Goal: Contribute content: Add original content to the website for others to see

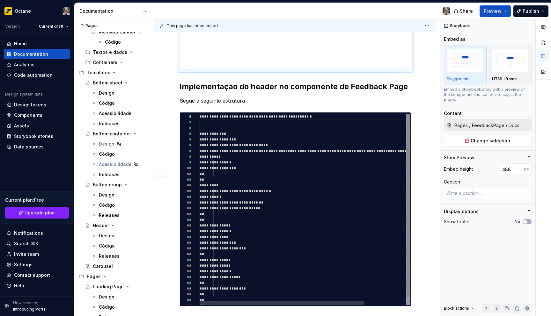
scroll to position [272, 0]
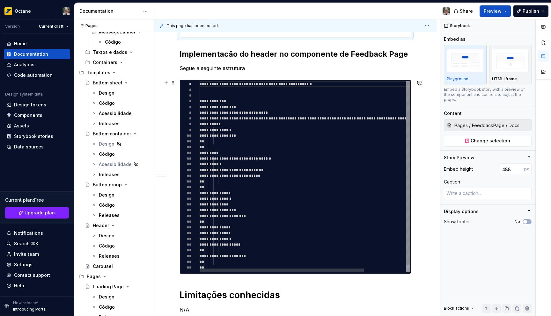
type textarea "**********"
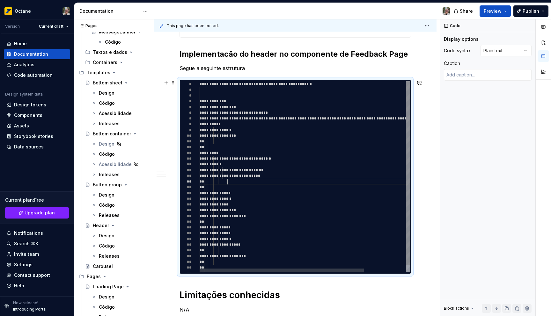
click at [256, 179] on div "**********" at bounding box center [332, 180] width 265 height 199
drag, startPoint x: 235, startPoint y: 159, endPoint x: 290, endPoint y: 157, distance: 55.5
click at [290, 158] on div "**********" at bounding box center [332, 180] width 265 height 199
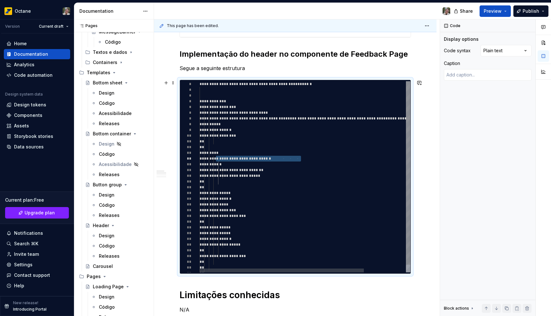
drag, startPoint x: 217, startPoint y: 159, endPoint x: 302, endPoint y: 159, distance: 84.8
click at [302, 159] on div "**********" at bounding box center [332, 180] width 265 height 199
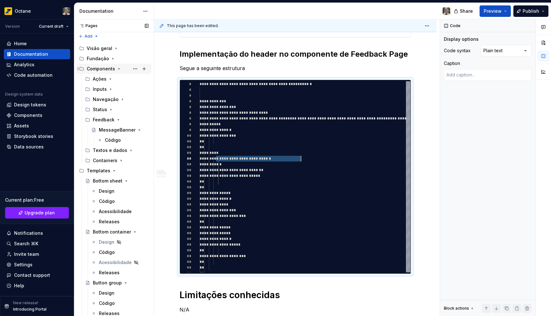
scroll to position [0, 0]
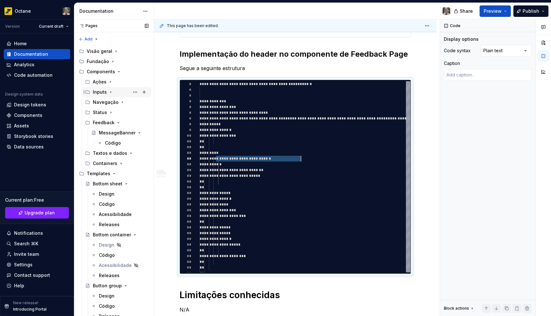
click at [106, 93] on div "Inputs" at bounding box center [121, 92] width 56 height 9
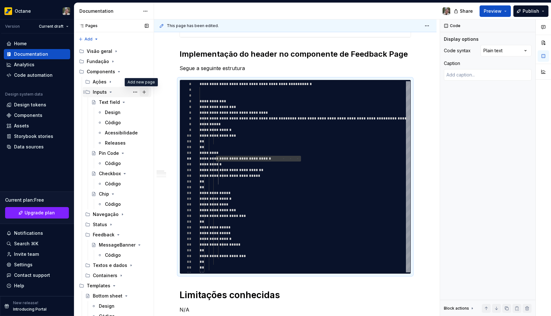
click at [140, 93] on button "Page tree" at bounding box center [144, 92] width 9 height 9
type textarea "*"
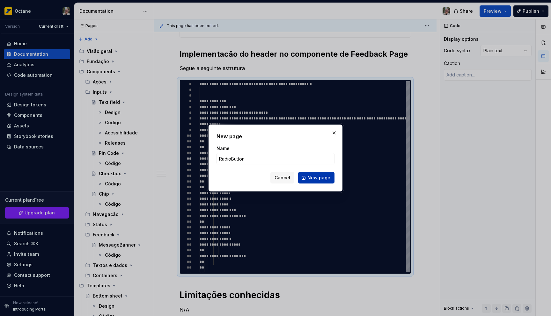
type input "RadioButton"
click at [312, 180] on span "New page" at bounding box center [318, 178] width 23 height 6
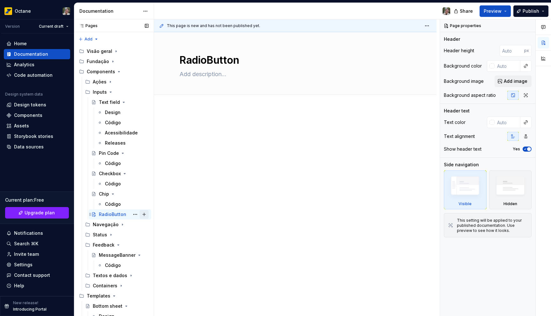
click at [140, 214] on button "Page tree" at bounding box center [144, 214] width 9 height 9
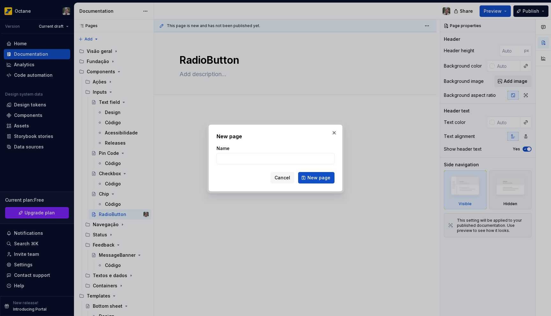
drag, startPoint x: 168, startPoint y: 225, endPoint x: 157, endPoint y: 224, distance: 11.0
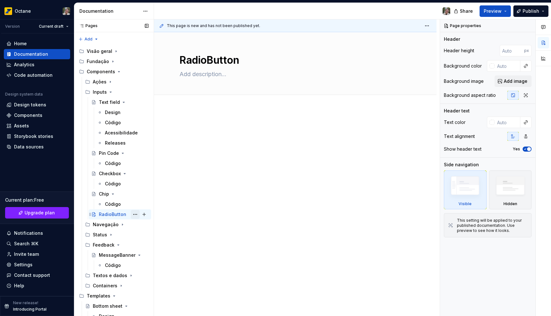
click at [131, 215] on button "Page tree" at bounding box center [135, 214] width 9 height 9
type textarea "*"
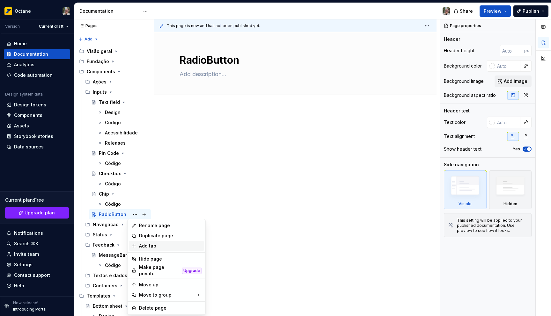
click at [147, 247] on div "Add tab" at bounding box center [170, 246] width 62 height 6
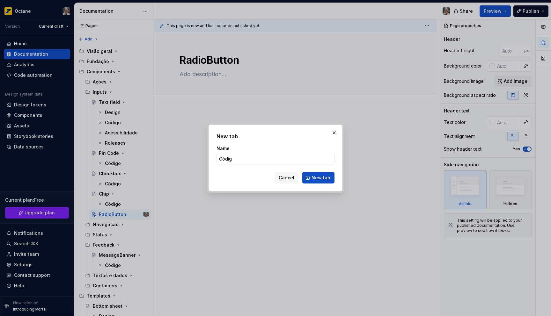
type input "Código"
click button "New tab" at bounding box center [318, 177] width 32 height 11
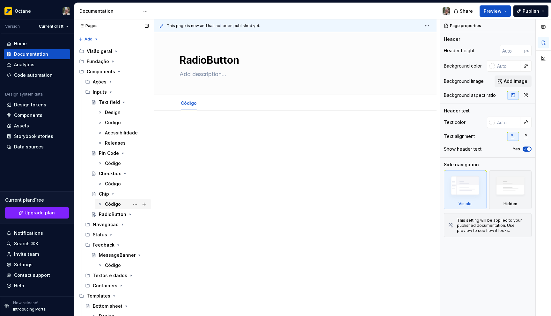
click at [116, 204] on div "Código" at bounding box center [113, 204] width 16 height 6
click at [212, 187] on div at bounding box center [295, 182] width 282 height 142
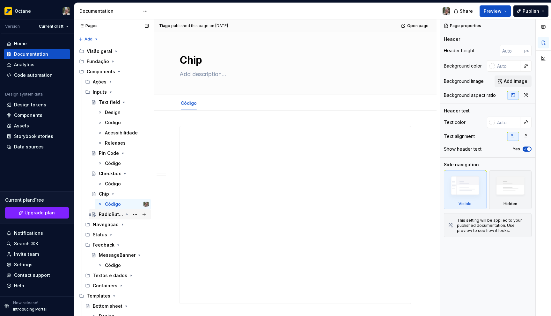
click at [116, 212] on div "RadioButton" at bounding box center [111, 214] width 24 height 6
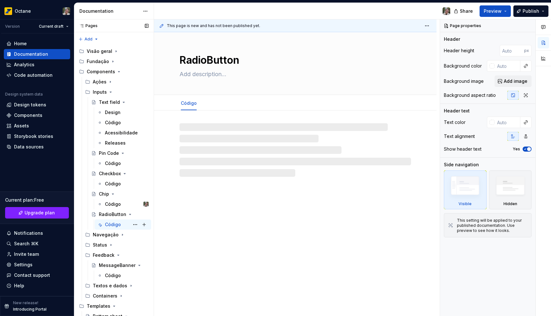
click at [113, 226] on div "Código" at bounding box center [113, 225] width 16 height 6
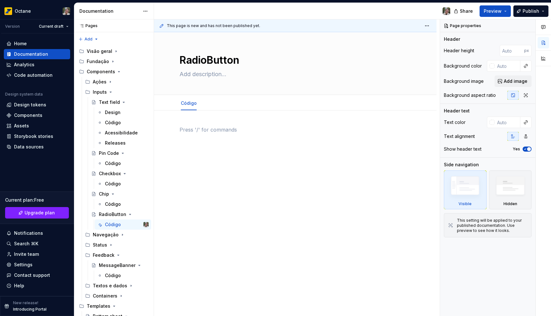
click at [200, 157] on div at bounding box center [294, 142] width 231 height 32
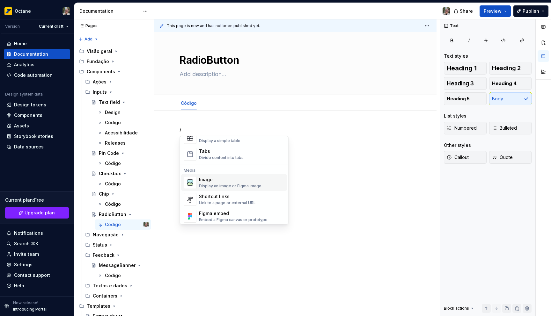
scroll to position [276, 0]
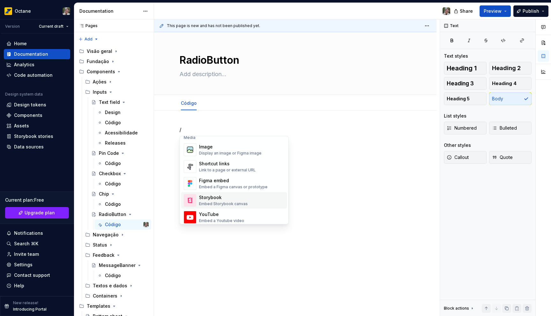
click at [232, 200] on div "Storybook" at bounding box center [223, 198] width 49 height 6
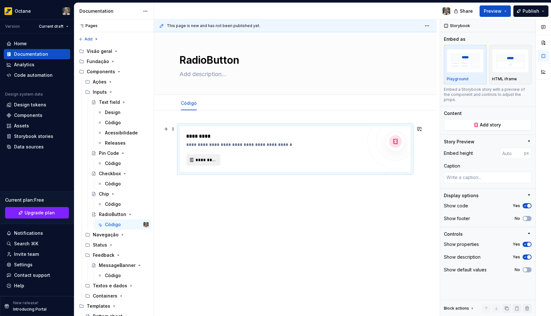
click at [208, 159] on span "*********" at bounding box center [205, 160] width 21 height 6
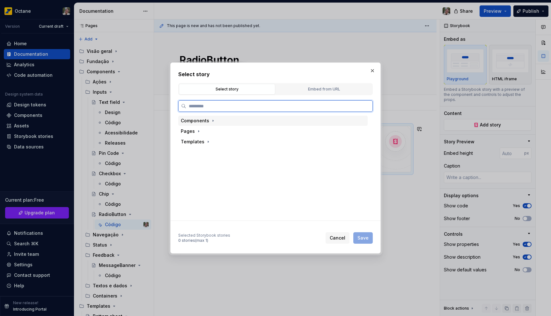
click at [204, 123] on div "Components" at bounding box center [195, 121] width 28 height 6
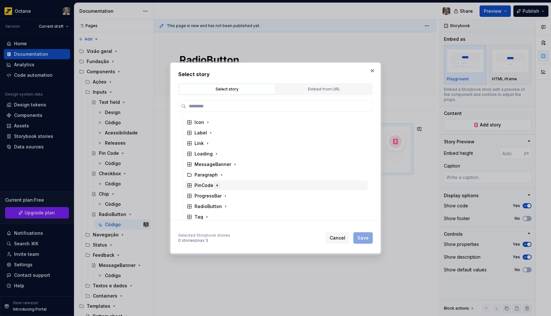
scroll to position [76, 0]
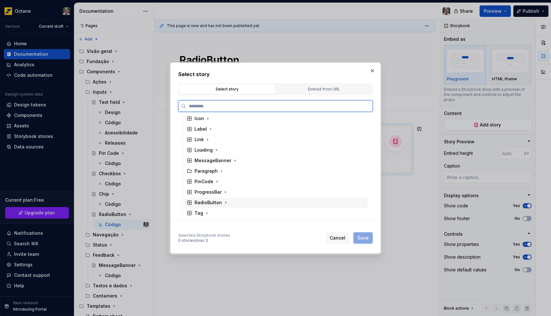
click at [216, 199] on div "RadioButton" at bounding box center [275, 203] width 183 height 10
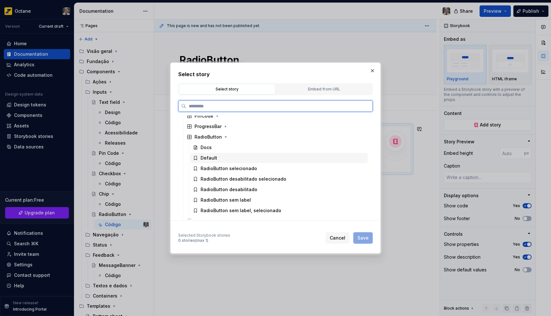
click at [218, 158] on div "Default" at bounding box center [278, 158] width 177 height 10
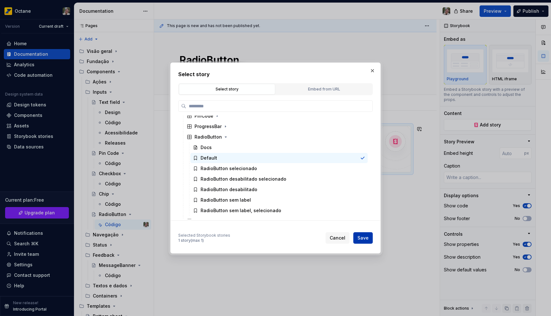
click at [367, 236] on span "Save" at bounding box center [362, 238] width 11 height 6
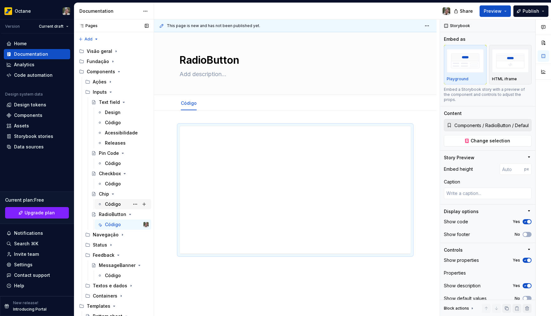
click at [119, 203] on div "Código" at bounding box center [113, 204] width 16 height 6
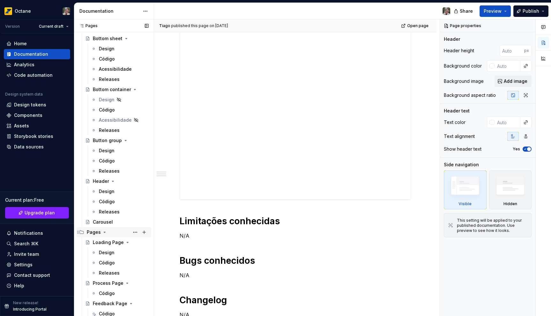
scroll to position [279, 0]
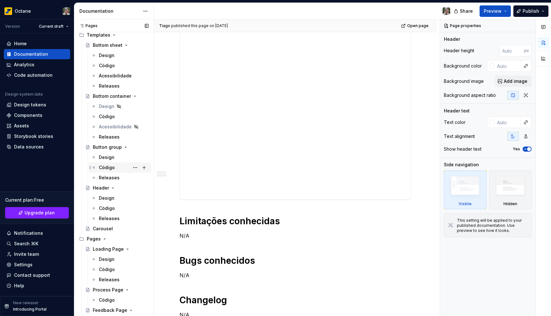
click at [100, 237] on div "Pages" at bounding box center [118, 239] width 62 height 6
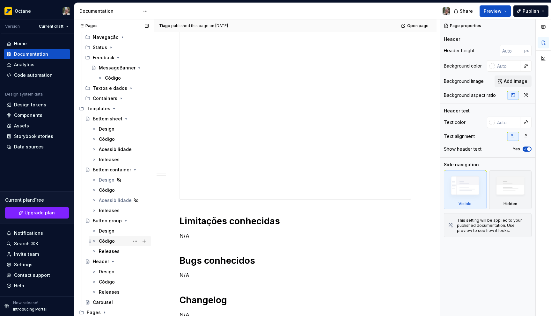
scroll to position [198, 0]
click at [103, 187] on div "Código" at bounding box center [107, 190] width 16 height 6
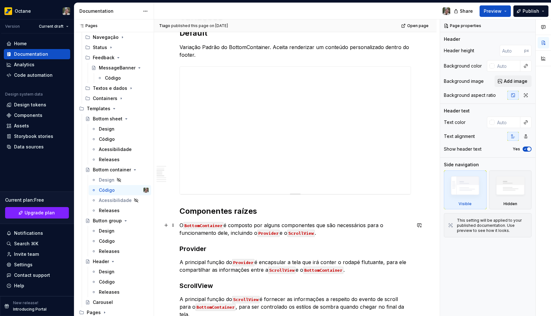
scroll to position [89, 0]
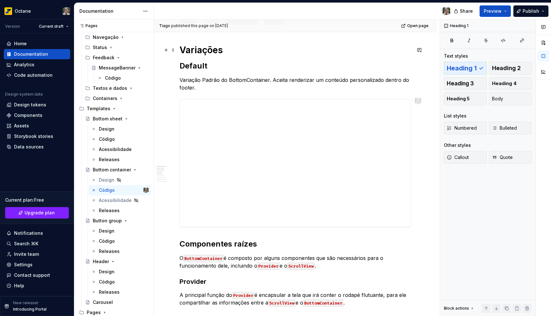
click at [215, 49] on h1 "Variações" at bounding box center [294, 49] width 231 height 11
type textarea "*"
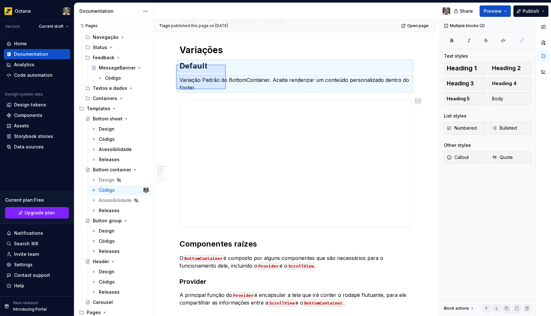
drag, startPoint x: 182, startPoint y: 66, endPoint x: 222, endPoint y: 88, distance: 46.1
click at [225, 88] on div "[PERSON_NAME] published this page on [DATE] Open page Bottom container O Bottom…" at bounding box center [297, 167] width 286 height 297
click at [207, 93] on div "**********" at bounding box center [294, 320] width 231 height 553
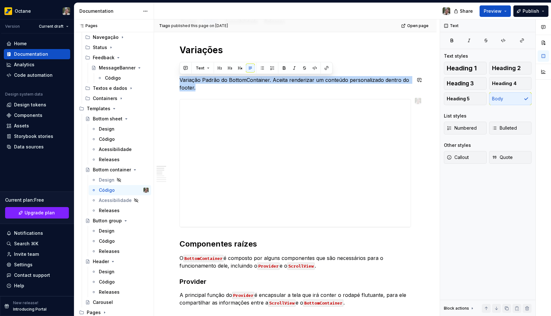
drag, startPoint x: 184, startPoint y: 81, endPoint x: 178, endPoint y: 76, distance: 8.6
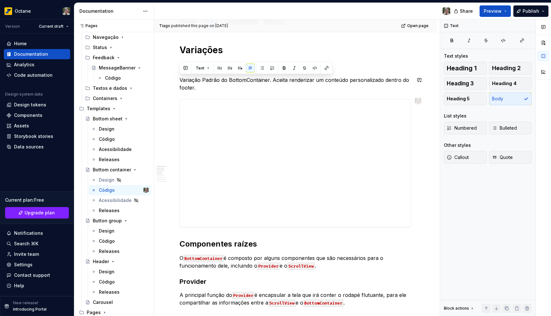
click at [208, 93] on div "**********" at bounding box center [294, 320] width 231 height 553
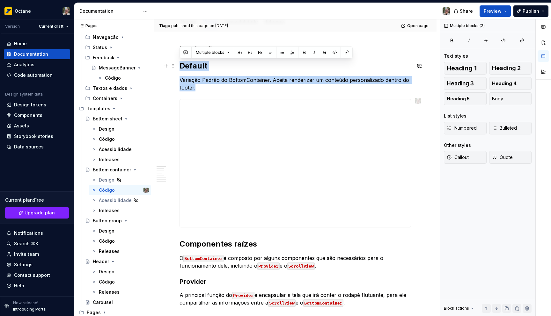
drag, startPoint x: 197, startPoint y: 88, endPoint x: 178, endPoint y: 67, distance: 29.1
copy div "Default Variação Padrão do BottomContainer. Aceita renderizar um conteúdo perso…"
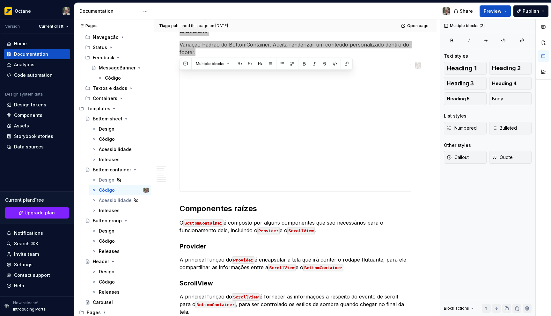
scroll to position [157, 0]
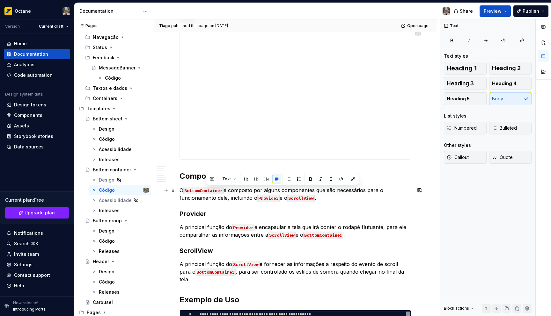
drag, startPoint x: 327, startPoint y: 201, endPoint x: 204, endPoint y: 193, distance: 123.0
click at [205, 193] on p "O BottomContainer é composto por alguns componentes que são necessários para o …" at bounding box center [294, 193] width 231 height 15
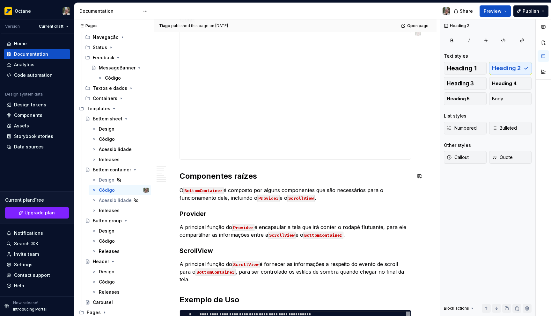
drag, startPoint x: 245, startPoint y: 170, endPoint x: 225, endPoint y: 173, distance: 19.7
click at [245, 170] on div "**********" at bounding box center [294, 252] width 231 height 553
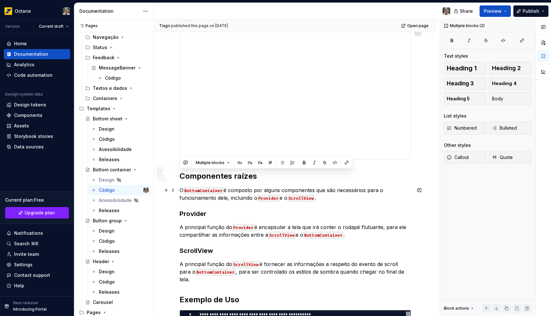
drag, startPoint x: 180, startPoint y: 178, endPoint x: 329, endPoint y: 196, distance: 149.4
click at [329, 196] on div "**********" at bounding box center [294, 252] width 231 height 553
copy div "Componentes raízes O BottomContainer é composto por alguns componentes que são …"
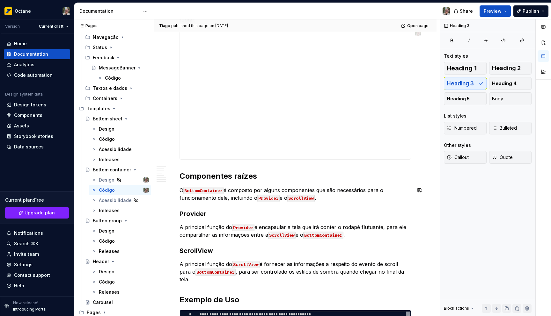
click at [275, 206] on div "**********" at bounding box center [294, 252] width 231 height 553
click at [271, 198] on code "Provider" at bounding box center [268, 198] width 22 height 7
click at [266, 197] on code "Provider" at bounding box center [268, 198] width 22 height 7
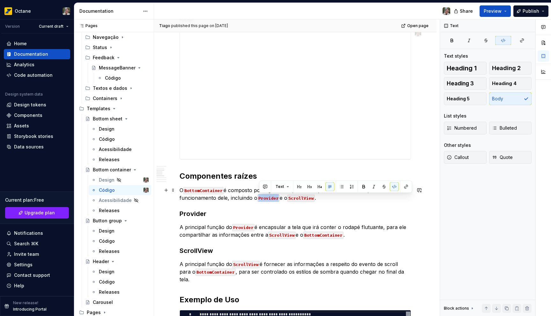
click at [266, 197] on code "Provider" at bounding box center [268, 198] width 22 height 7
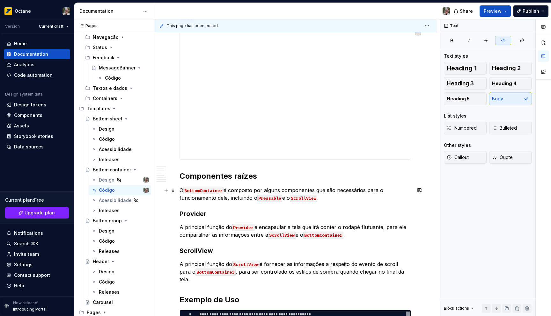
click at [314, 198] on code "ScrollView" at bounding box center [303, 198] width 27 height 7
click at [314, 199] on code "ScrollView" at bounding box center [303, 198] width 27 height 7
click at [316, 199] on code "ScrollView" at bounding box center [303, 198] width 27 height 7
drag, startPoint x: 319, startPoint y: 199, endPoint x: 316, endPoint y: 211, distance: 12.4
click at [317, 199] on code "ScrollView" at bounding box center [303, 198] width 27 height 7
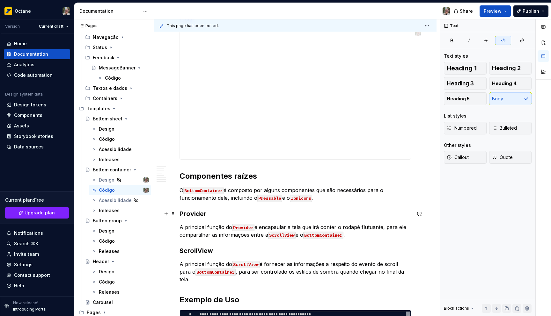
click at [297, 213] on h3 "Provider" at bounding box center [294, 213] width 231 height 9
click at [191, 249] on h3 "ScrollView" at bounding box center [294, 250] width 231 height 9
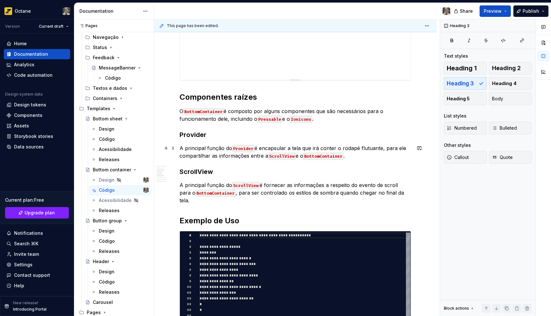
scroll to position [128, 0]
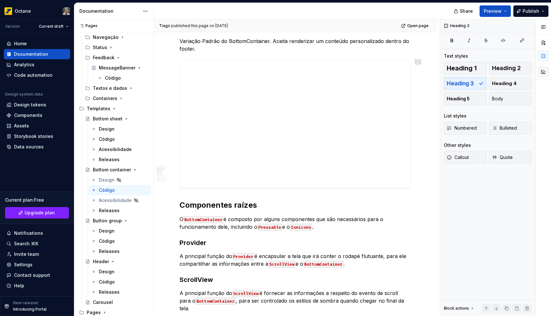
type textarea "*"
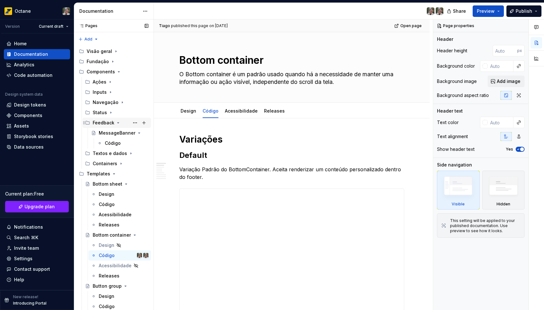
click at [105, 120] on div "Feedback" at bounding box center [104, 123] width 22 height 6
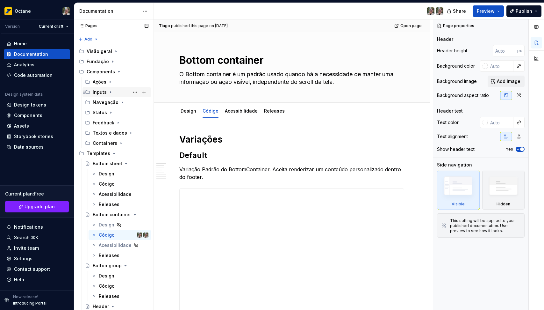
click at [104, 92] on div "Inputs" at bounding box center [100, 92] width 14 height 6
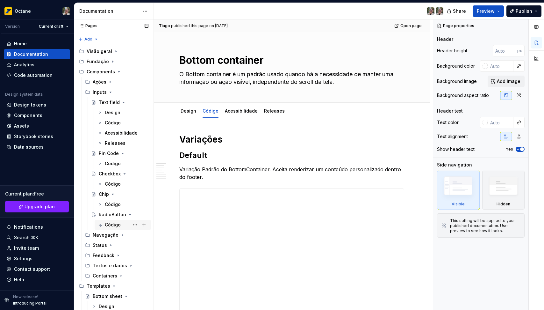
click at [109, 227] on div "Código" at bounding box center [113, 225] width 16 height 6
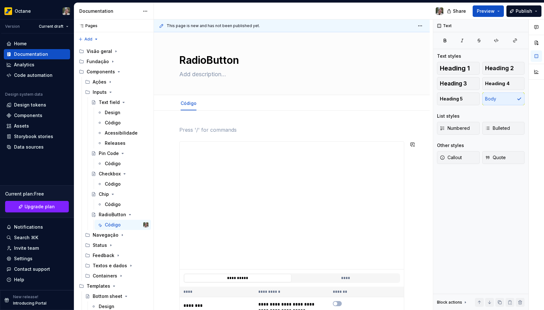
click at [506, 69] on span "Heading 2" at bounding box center [499, 68] width 29 height 6
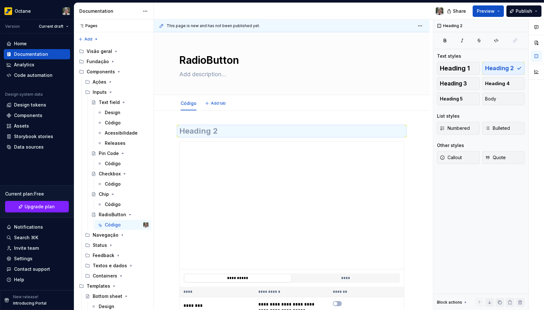
type textarea "*"
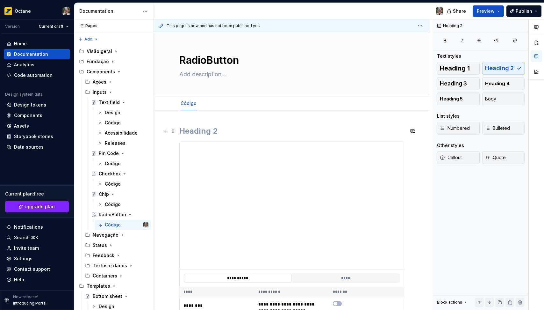
click at [319, 131] on h2 at bounding box center [291, 131] width 225 height 10
click at [456, 86] on span "Heading 3" at bounding box center [453, 83] width 27 height 6
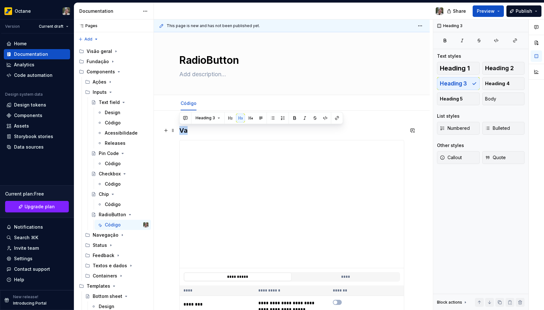
click at [236, 130] on h3 "Va" at bounding box center [291, 130] width 225 height 9
click at [462, 65] on span "Heading 1" at bounding box center [455, 68] width 30 height 6
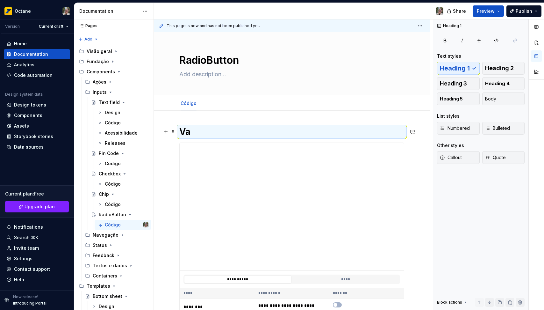
click at [196, 136] on h1 "Va" at bounding box center [291, 131] width 225 height 11
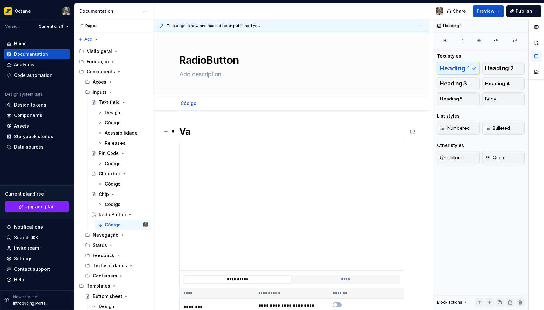
click at [196, 134] on h1 "Va" at bounding box center [291, 131] width 225 height 11
click at [237, 133] on h1 "Variações" at bounding box center [291, 131] width 225 height 11
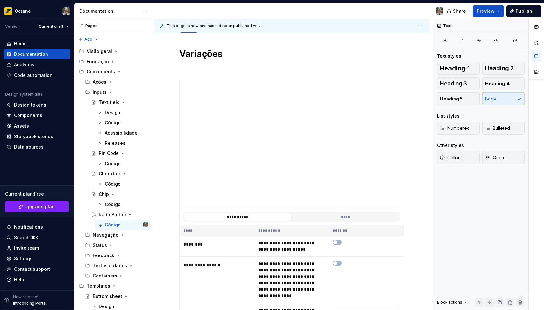
scroll to position [51, 0]
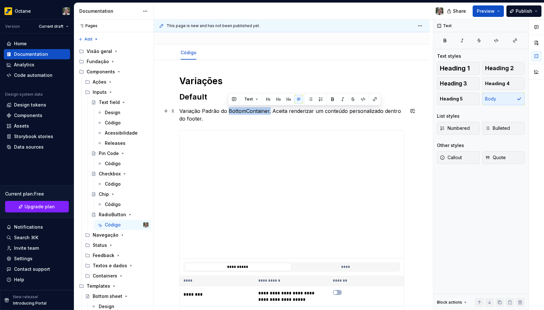
drag, startPoint x: 229, startPoint y: 112, endPoint x: 269, endPoint y: 113, distance: 40.2
click at [269, 113] on p "Variação Padrão do BottomContainer. Aceita renderizar um conteúdo personalizado…" at bounding box center [291, 114] width 225 height 15
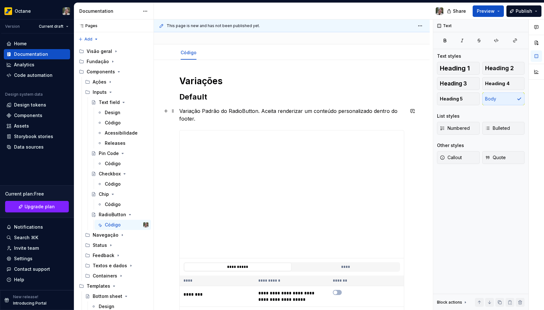
click at [303, 114] on p "Variação Padrão do RadioButton. Aceita renderizar um conteúdo personalizado den…" at bounding box center [291, 114] width 225 height 15
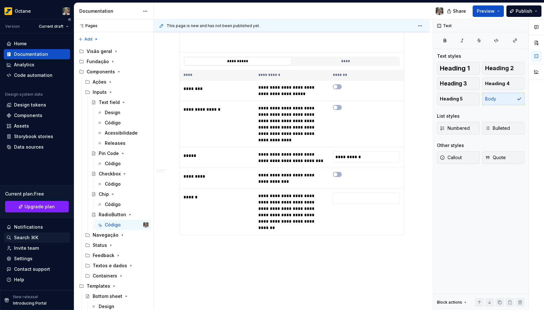
scroll to position [261, 0]
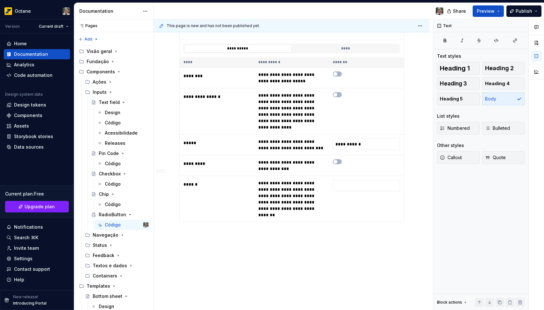
click at [191, 224] on div "**********" at bounding box center [293, 164] width 279 height 291
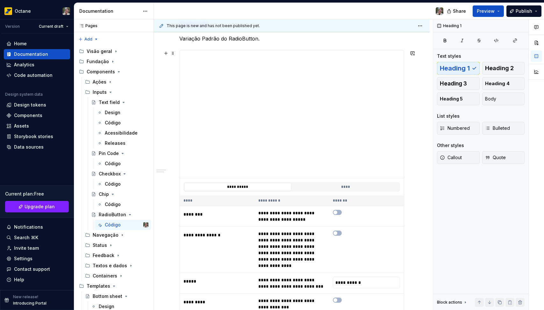
scroll to position [221, 0]
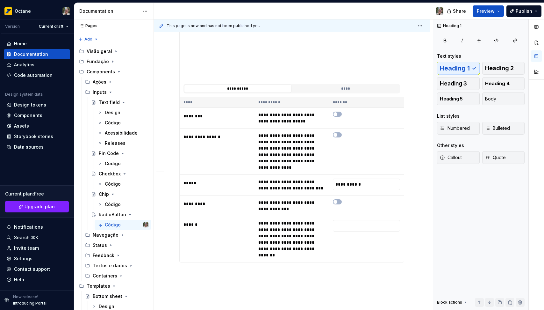
drag, startPoint x: 181, startPoint y: 250, endPoint x: 183, endPoint y: 256, distance: 6.0
click at [181, 251] on div "**********" at bounding box center [291, 107] width 225 height 310
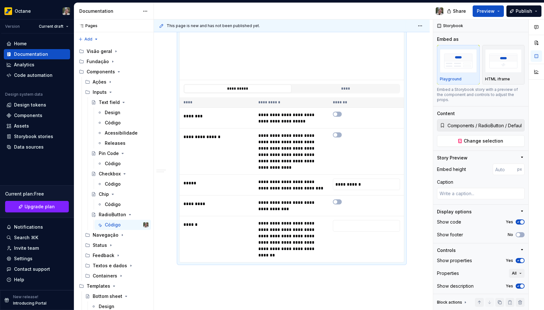
click at [185, 259] on div "**********" at bounding box center [293, 164] width 279 height 291
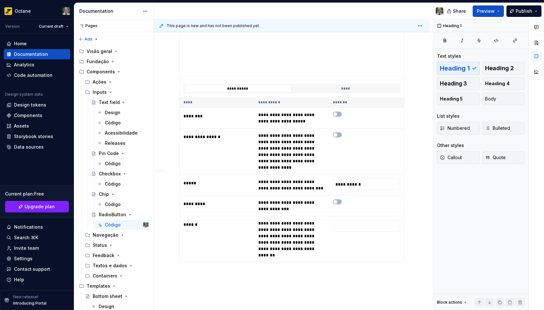
click at [185, 265] on div "**********" at bounding box center [292, 126] width 276 height 474
click at [185, 265] on div "**********" at bounding box center [291, 95] width 225 height 381
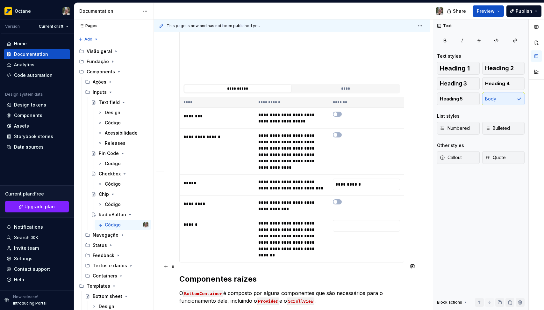
scroll to position [284, 0]
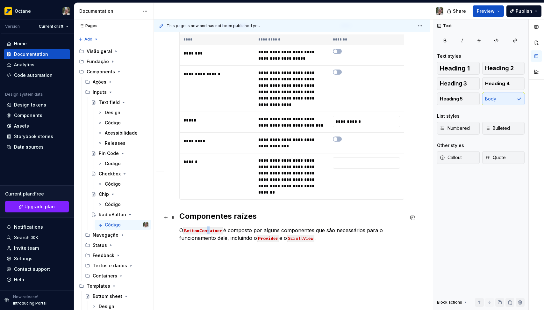
click at [210, 227] on code "BottomContainer" at bounding box center [203, 230] width 40 height 7
click at [217, 227] on code "BottomContainer" at bounding box center [203, 230] width 40 height 7
click at [223, 227] on code "BottomContainer" at bounding box center [203, 230] width 40 height 7
click at [217, 227] on code "BottomContainer" at bounding box center [203, 230] width 40 height 7
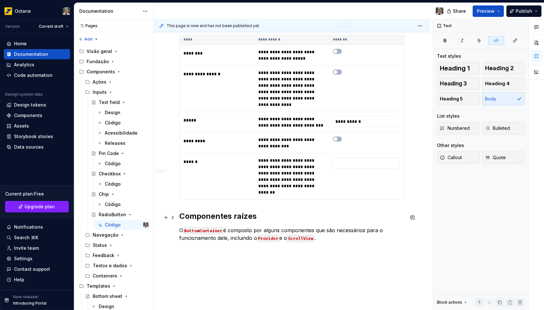
click at [217, 227] on code "BottomContainer" at bounding box center [203, 230] width 40 height 7
click at [225, 226] on p "O BottomContainer é composto por alguns componentes que são necessários para o …" at bounding box center [291, 233] width 225 height 15
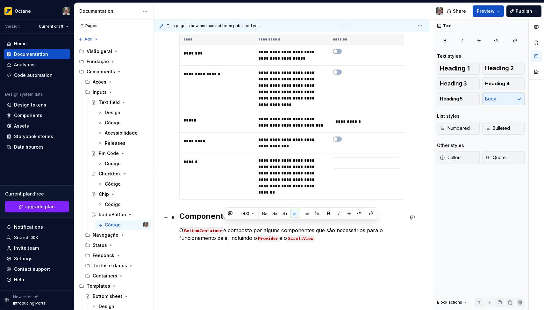
click at [223, 227] on code "BottomContainer" at bounding box center [203, 230] width 40 height 7
click at [221, 227] on code "BottomContainer" at bounding box center [203, 230] width 40 height 7
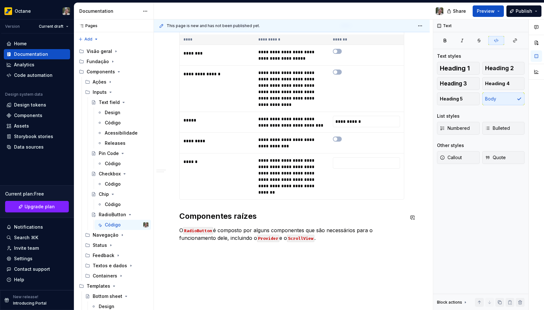
click at [342, 271] on div "**********" at bounding box center [292, 85] width 276 height 516
click at [325, 229] on div "**********" at bounding box center [291, 47] width 225 height 411
click at [313, 212] on div "**********" at bounding box center [291, 47] width 225 height 411
click at [279, 235] on code "Provider" at bounding box center [268, 238] width 22 height 7
click at [255, 227] on p "O RadioButton é composto por alguns componentes que são necessários para o func…" at bounding box center [291, 233] width 225 height 15
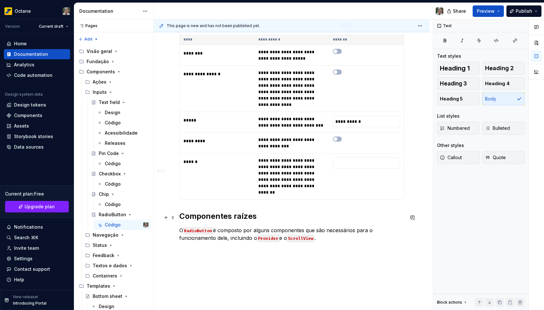
click at [268, 235] on code "Provider" at bounding box center [268, 238] width 22 height 7
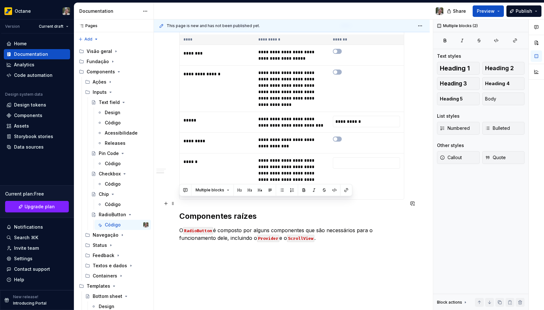
drag, startPoint x: 320, startPoint y: 229, endPoint x: 179, endPoint y: 205, distance: 143.4
click at [179, 205] on div "**********" at bounding box center [292, 90] width 276 height 527
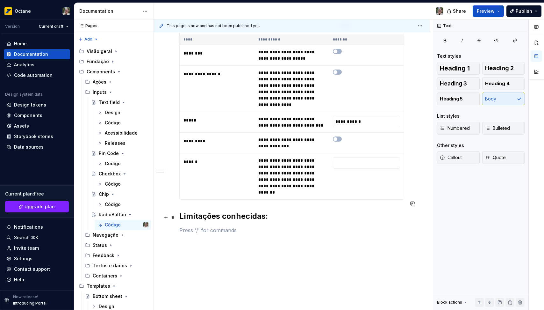
click at [256, 226] on p at bounding box center [291, 230] width 225 height 8
click at [107, 201] on div "Código" at bounding box center [113, 204] width 16 height 6
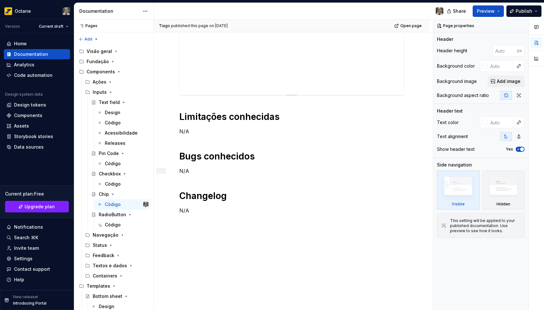
scroll to position [214, 0]
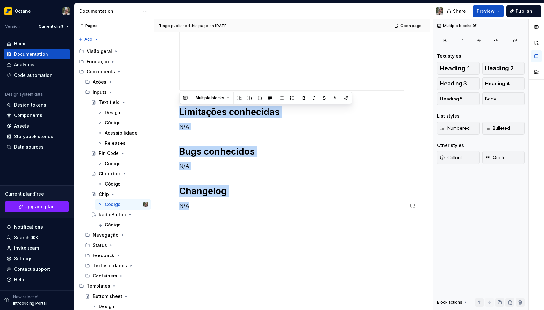
drag, startPoint x: 181, startPoint y: 113, endPoint x: 212, endPoint y: 211, distance: 103.1
click at [212, 211] on div "Limitações conhecidas N/A Bugs conhecidos N/A Changelog N/A" at bounding box center [291, 64] width 225 height 305
copy div "Limitações conhecidas N/A Bugs conhecidos N/A Changelog N/A"
click at [114, 226] on div "Código" at bounding box center [113, 225] width 16 height 6
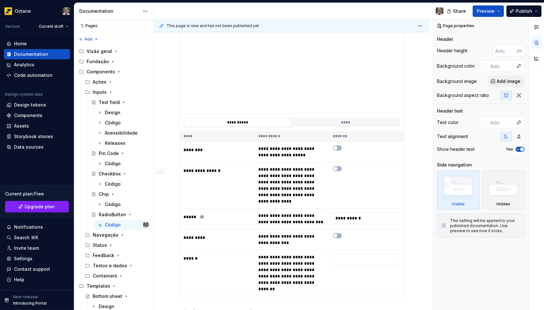
scroll to position [307, 0]
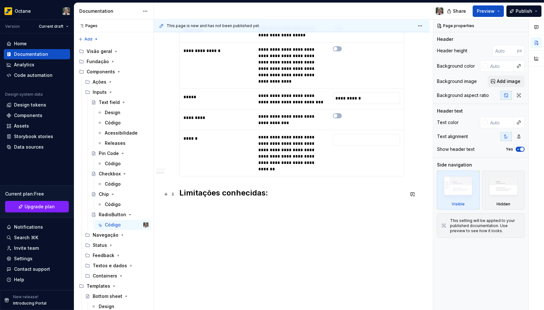
click at [272, 203] on p at bounding box center [291, 207] width 225 height 8
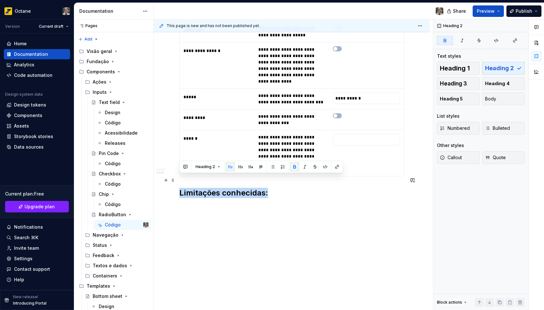
drag, startPoint x: 230, startPoint y: 184, endPoint x: 177, endPoint y: 181, distance: 53.4
click at [177, 181] on div "**********" at bounding box center [292, 63] width 276 height 520
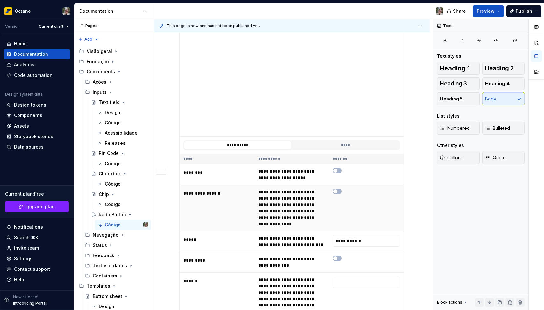
scroll to position [173, 0]
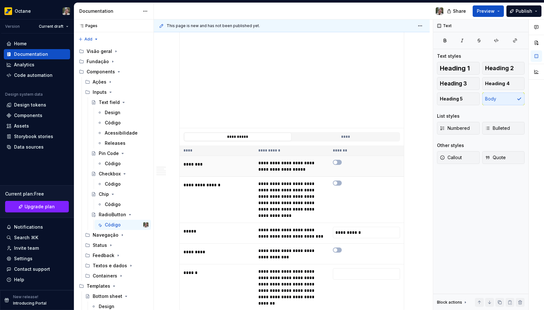
click at [338, 162] on button "button" at bounding box center [337, 162] width 9 height 5
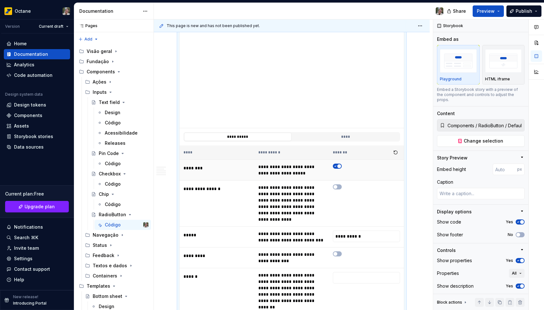
click at [339, 166] on span "button" at bounding box center [340, 166] width 4 height 4
click at [339, 166] on button "button" at bounding box center [337, 166] width 9 height 5
click at [339, 166] on span "button" at bounding box center [340, 166] width 4 height 4
click at [338, 167] on icon "button" at bounding box center [335, 166] width 5 height 4
click at [338, 167] on span "button" at bounding box center [340, 166] width 4 height 4
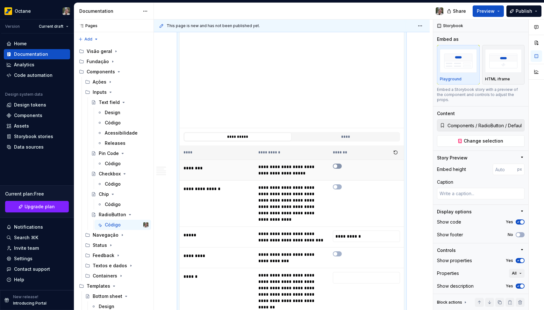
click at [338, 167] on icon "button" at bounding box center [335, 166] width 5 height 4
click at [338, 167] on span "button" at bounding box center [340, 166] width 4 height 4
click at [338, 167] on button "button" at bounding box center [337, 166] width 9 height 5
click at [338, 167] on icon "button" at bounding box center [335, 166] width 5 height 4
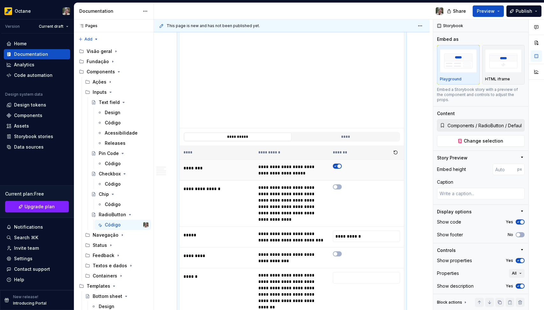
click at [338, 167] on button "button" at bounding box center [337, 166] width 9 height 5
click at [338, 167] on icon "button" at bounding box center [335, 166] width 5 height 4
click at [338, 167] on span "button" at bounding box center [340, 166] width 4 height 4
click at [338, 167] on button "button" at bounding box center [337, 166] width 9 height 5
click at [338, 167] on span "button" at bounding box center [336, 166] width 4 height 4
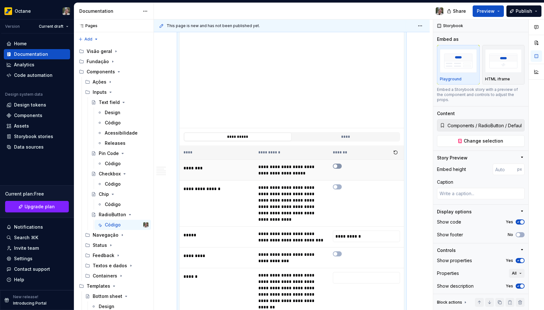
click at [338, 167] on button "button" at bounding box center [337, 166] width 9 height 5
click at [338, 167] on span "button" at bounding box center [340, 166] width 4 height 4
click at [338, 167] on button "button" at bounding box center [337, 166] width 9 height 5
click at [338, 167] on span "button" at bounding box center [340, 166] width 4 height 4
click at [338, 167] on button "button" at bounding box center [337, 166] width 9 height 5
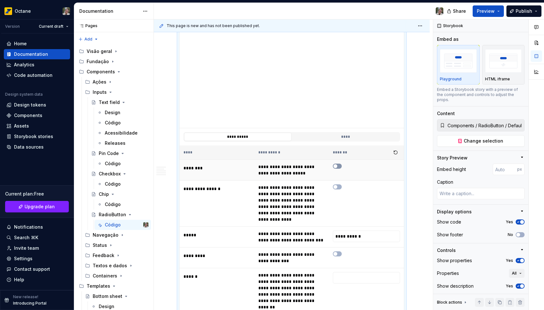
click at [338, 167] on span "button" at bounding box center [336, 166] width 4 height 4
click at [338, 167] on button "button" at bounding box center [337, 166] width 9 height 5
click at [338, 167] on span "button" at bounding box center [340, 166] width 4 height 4
click at [338, 167] on button "button" at bounding box center [337, 166] width 9 height 5
click at [338, 167] on span "button" at bounding box center [340, 166] width 4 height 4
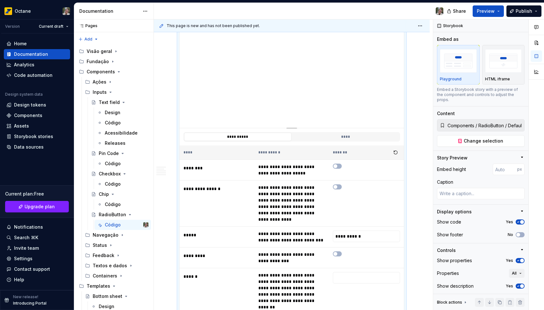
scroll to position [148, 0]
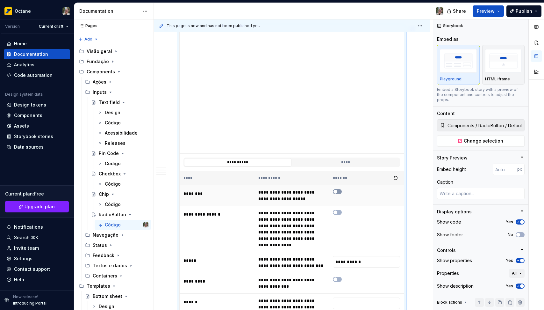
click at [340, 192] on button "button" at bounding box center [337, 191] width 9 height 5
click at [340, 192] on span "button" at bounding box center [340, 192] width 4 height 4
click at [340, 192] on button "button" at bounding box center [337, 191] width 9 height 5
click at [339, 190] on span "button" at bounding box center [340, 192] width 4 height 4
click at [339, 212] on button "button" at bounding box center [337, 212] width 9 height 5
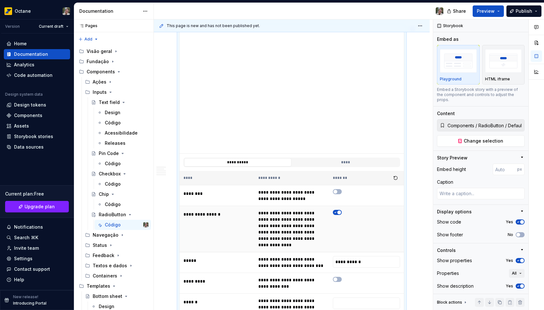
click at [339, 212] on span "button" at bounding box center [340, 212] width 4 height 4
click at [338, 212] on button "button" at bounding box center [337, 212] width 9 height 5
click at [338, 212] on span "button" at bounding box center [340, 212] width 4 height 4
click at [339, 192] on button "button" at bounding box center [337, 191] width 9 height 5
click at [339, 212] on button "button" at bounding box center [337, 212] width 9 height 5
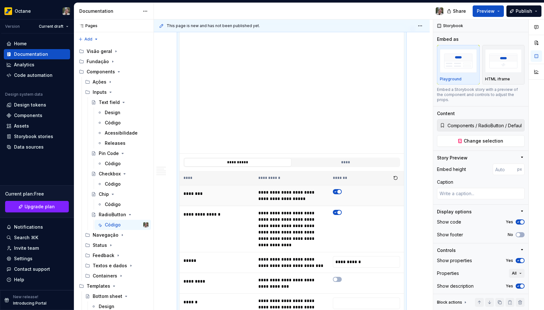
click at [338, 189] on button "button" at bounding box center [337, 191] width 9 height 5
click at [338, 192] on span "button" at bounding box center [340, 192] width 4 height 4
click at [338, 192] on button "button" at bounding box center [337, 191] width 9 height 5
click at [338, 192] on span "button" at bounding box center [340, 192] width 4 height 4
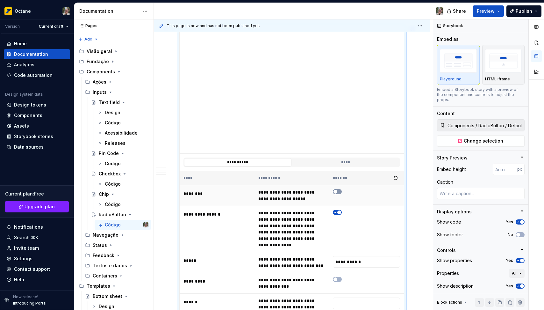
click at [338, 192] on button "button" at bounding box center [337, 191] width 9 height 5
click at [338, 192] on span "button" at bounding box center [340, 192] width 4 height 4
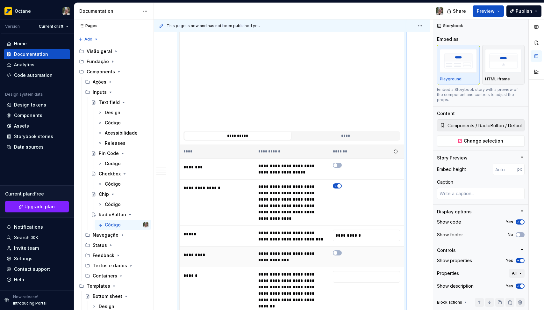
scroll to position [178, 0]
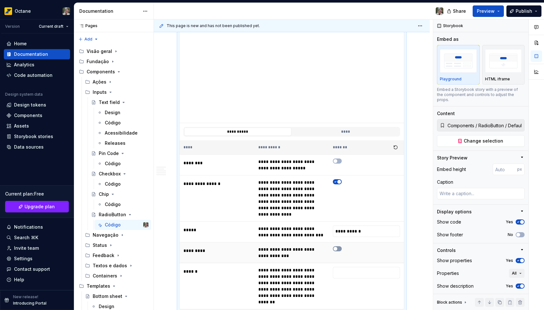
click at [338, 247] on icon "button" at bounding box center [335, 249] width 5 height 4
click at [338, 247] on span "button" at bounding box center [340, 249] width 4 height 4
click at [338, 247] on icon "button" at bounding box center [335, 249] width 5 height 4
click at [338, 247] on span "button" at bounding box center [340, 249] width 4 height 4
click at [338, 247] on icon "button" at bounding box center [335, 249] width 5 height 4
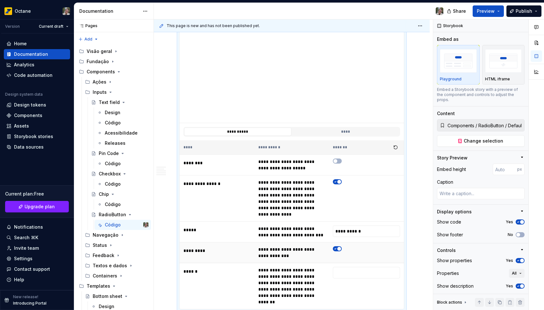
click at [338, 247] on span "button" at bounding box center [340, 249] width 4 height 4
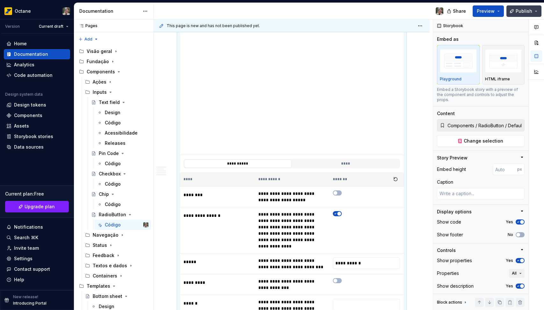
click at [517, 12] on span "Publish" at bounding box center [524, 11] width 17 height 6
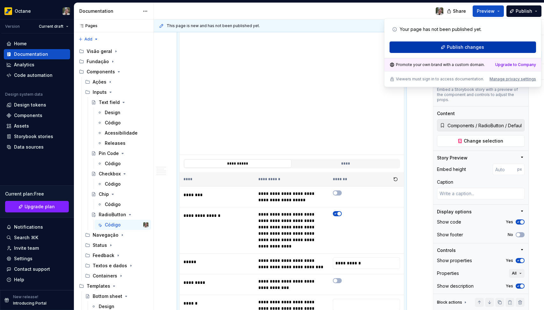
click at [462, 45] on span "Publish changes" at bounding box center [465, 47] width 37 height 6
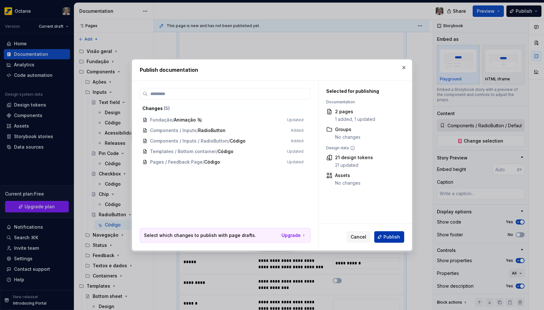
click at [390, 241] on button "Publish" at bounding box center [390, 236] width 30 height 11
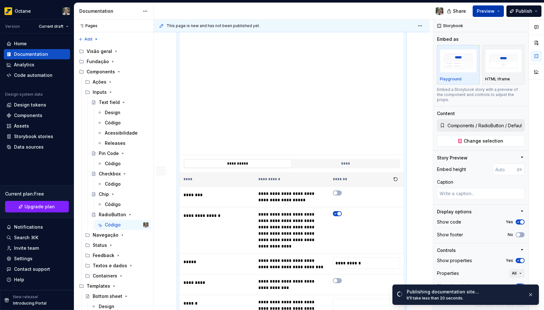
click at [492, 11] on span "Preview" at bounding box center [486, 11] width 18 height 6
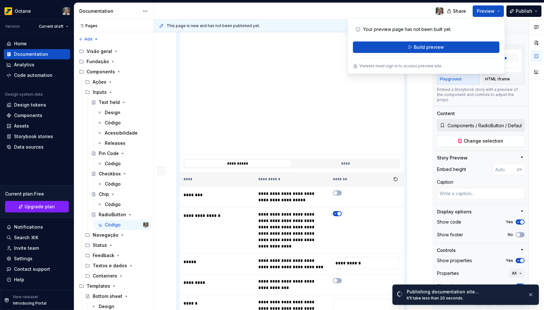
click at [390, 10] on div at bounding box center [301, 11] width 295 height 17
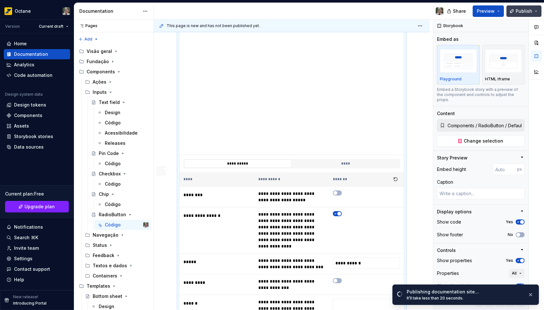
click at [514, 11] on button "Publish" at bounding box center [524, 10] width 35 height 11
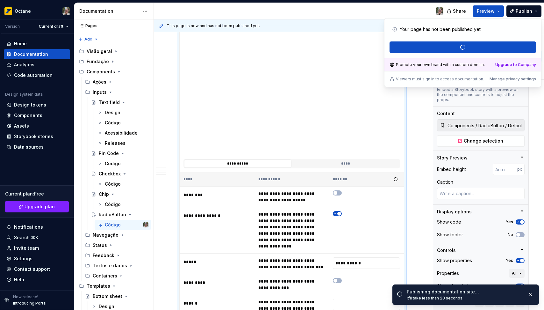
click at [391, 12] on div at bounding box center [301, 11] width 295 height 17
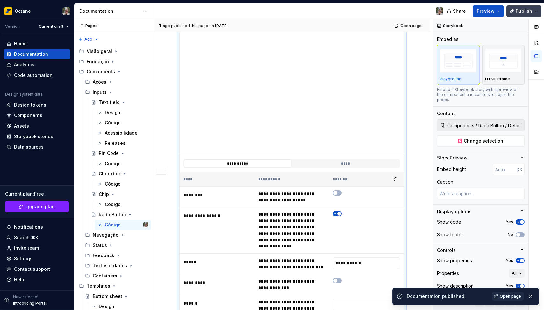
click at [515, 9] on button "Publish" at bounding box center [524, 10] width 35 height 11
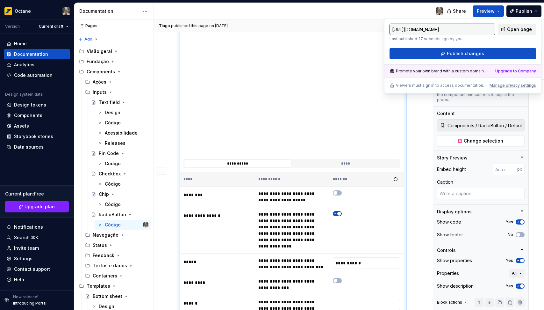
click at [521, 29] on span "Open page" at bounding box center [519, 29] width 25 height 6
type textarea "*"
